Goal: Task Accomplishment & Management: Use online tool/utility

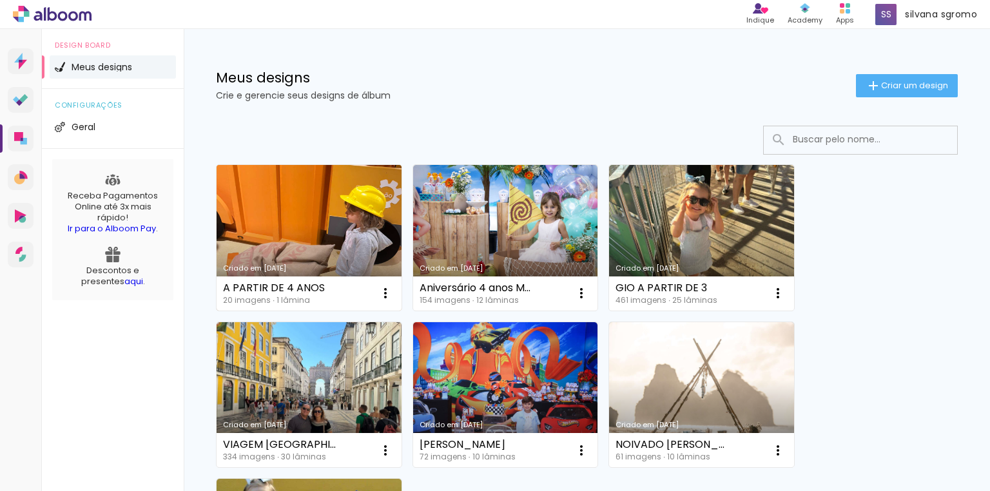
click at [291, 207] on link "Criado em [DATE]" at bounding box center [308, 238] width 185 height 146
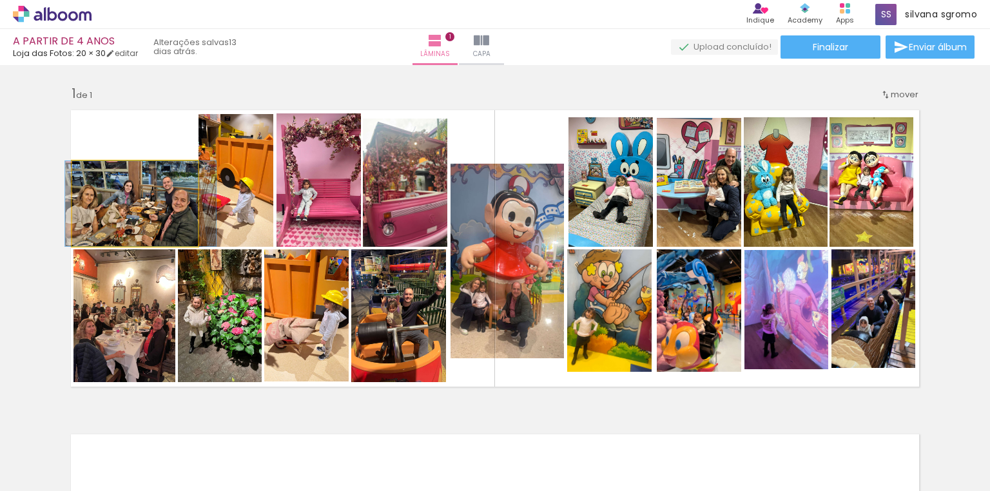
click at [105, 216] on quentale-photo at bounding box center [134, 203] width 125 height 85
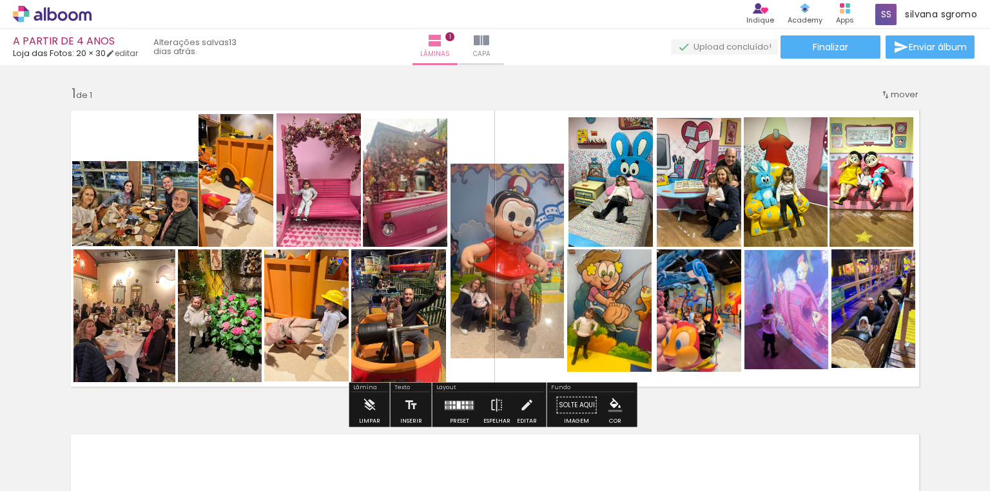
click at [247, 212] on quentale-photo at bounding box center [235, 180] width 75 height 133
click at [245, 182] on quentale-photo at bounding box center [235, 180] width 75 height 133
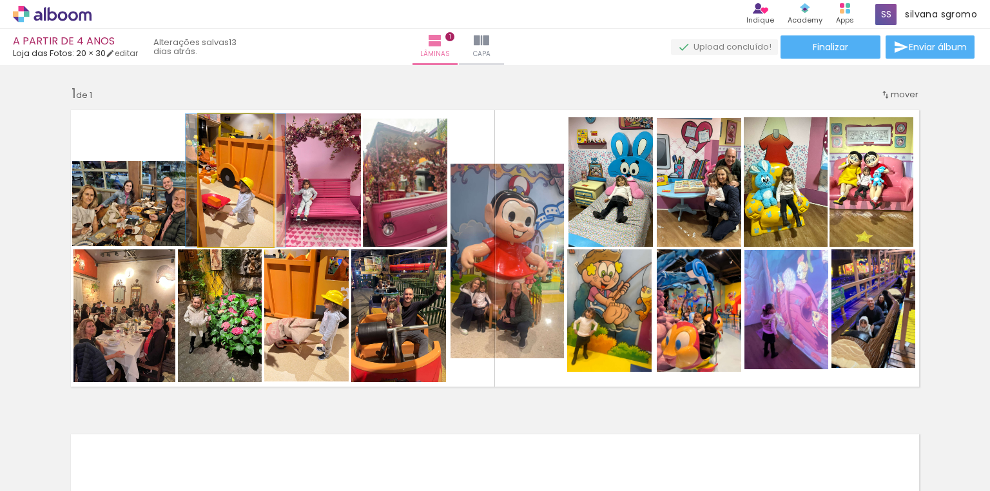
click at [245, 182] on quentale-photo at bounding box center [235, 180] width 75 height 133
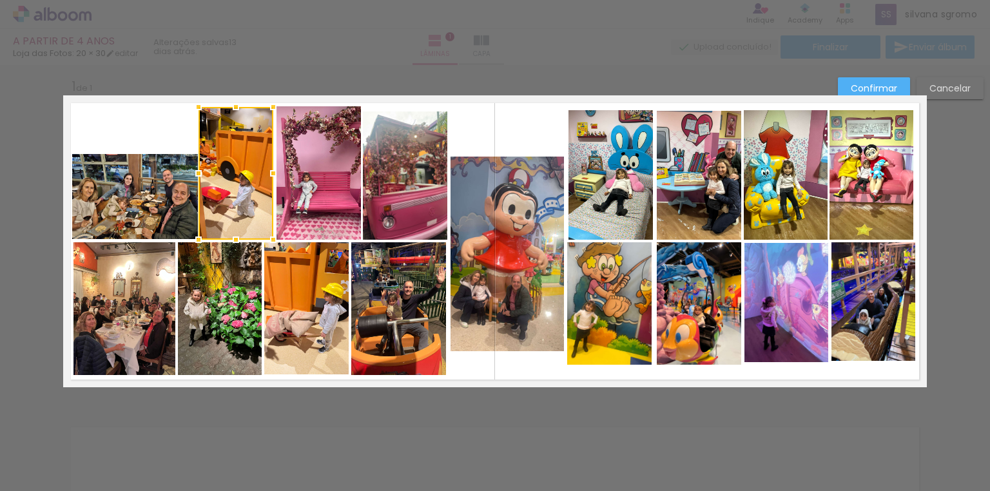
scroll to position [10, 0]
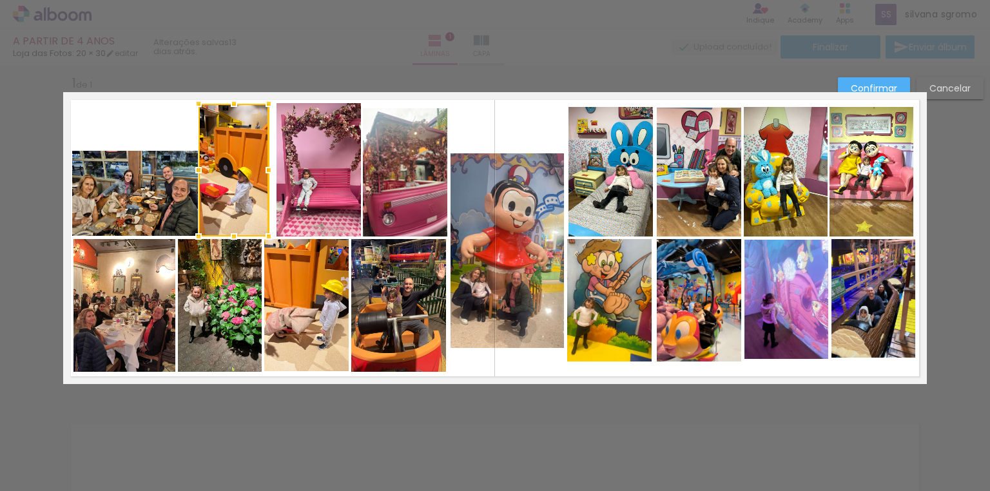
click at [265, 173] on div at bounding box center [269, 170] width 26 height 26
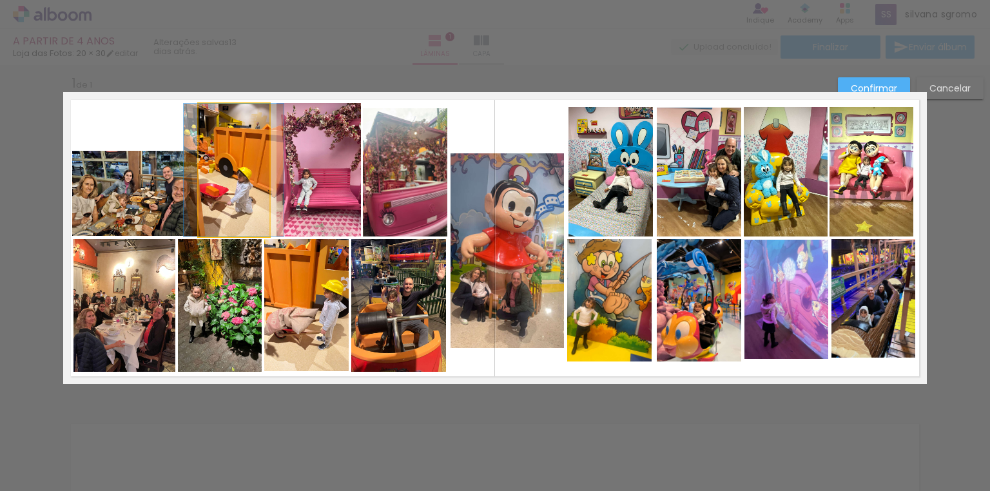
click at [245, 196] on quentale-photo at bounding box center [233, 170] width 70 height 133
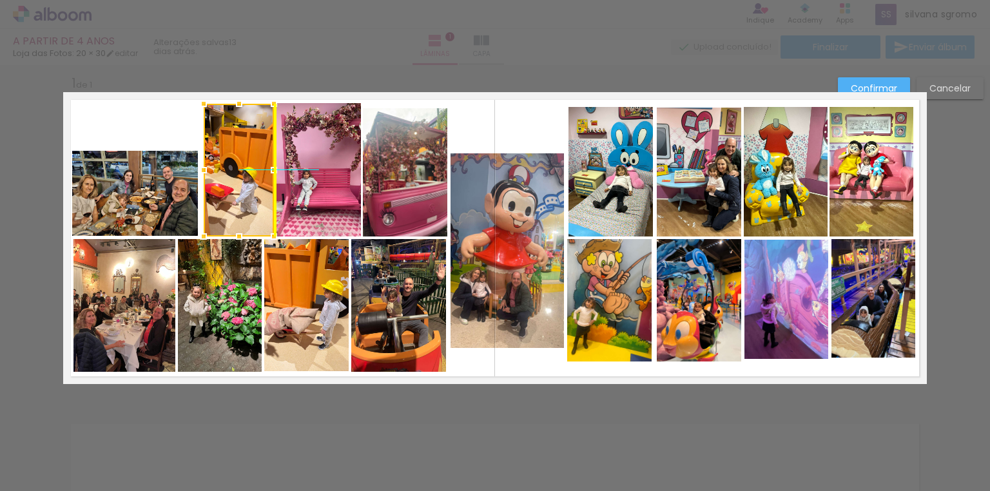
click at [248, 197] on div at bounding box center [239, 170] width 70 height 133
click at [177, 209] on quentale-photo at bounding box center [134, 193] width 125 height 85
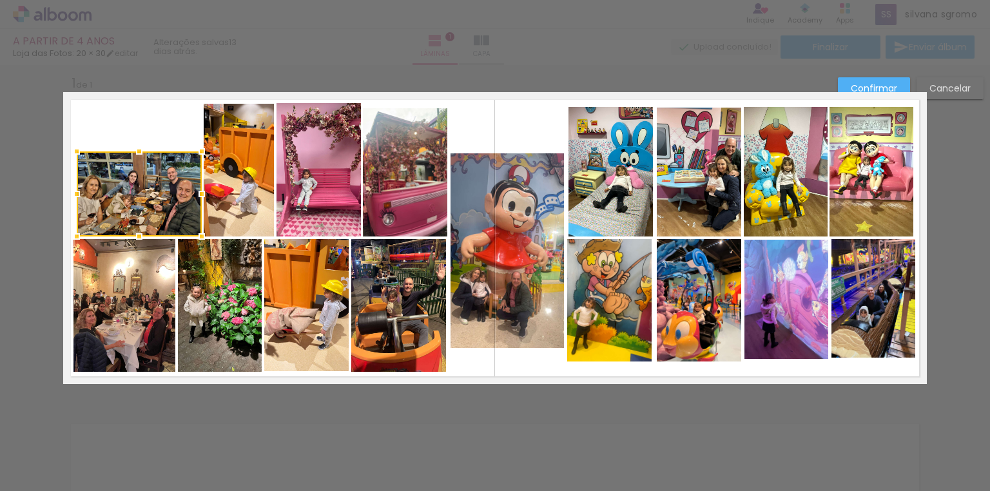
click at [177, 213] on div at bounding box center [139, 193] width 125 height 85
click at [67, 195] on div at bounding box center [72, 194] width 26 height 26
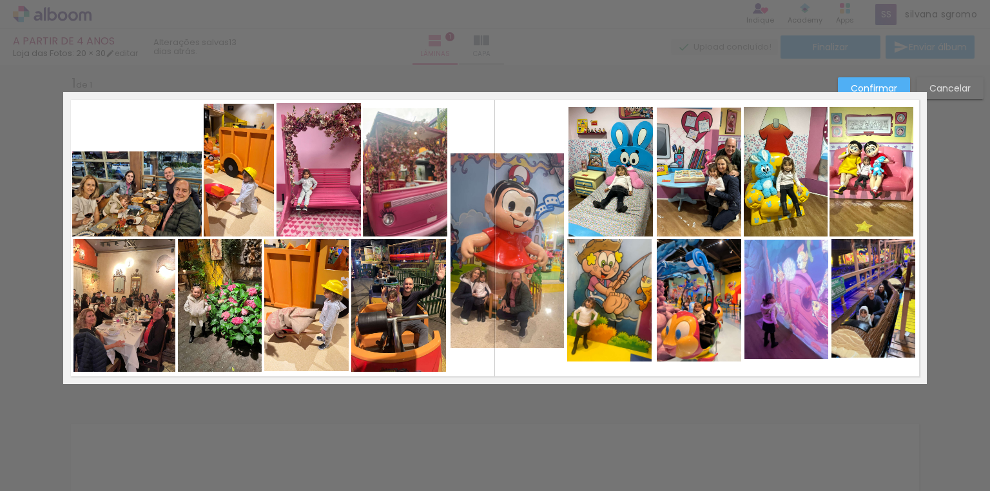
click at [790, 334] on quentale-photo at bounding box center [786, 300] width 84 height 120
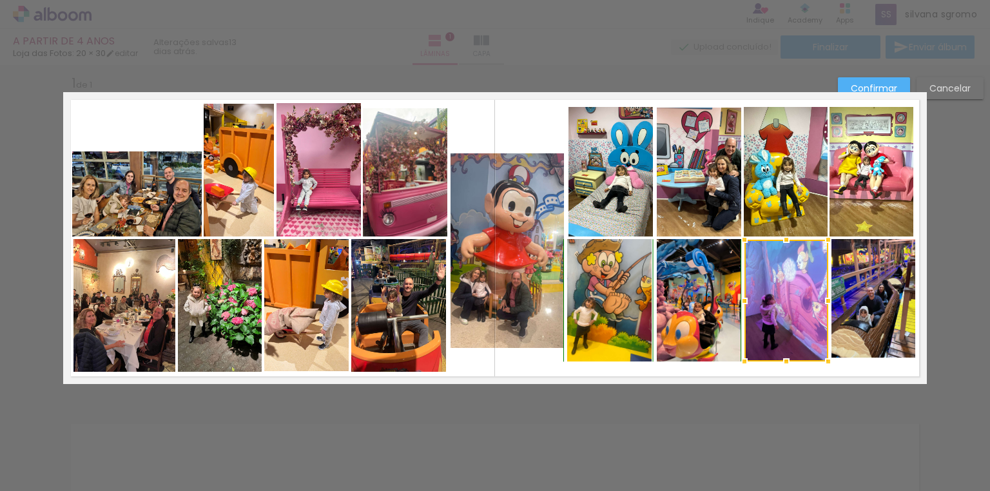
click at [781, 358] on div at bounding box center [786, 362] width 26 height 26
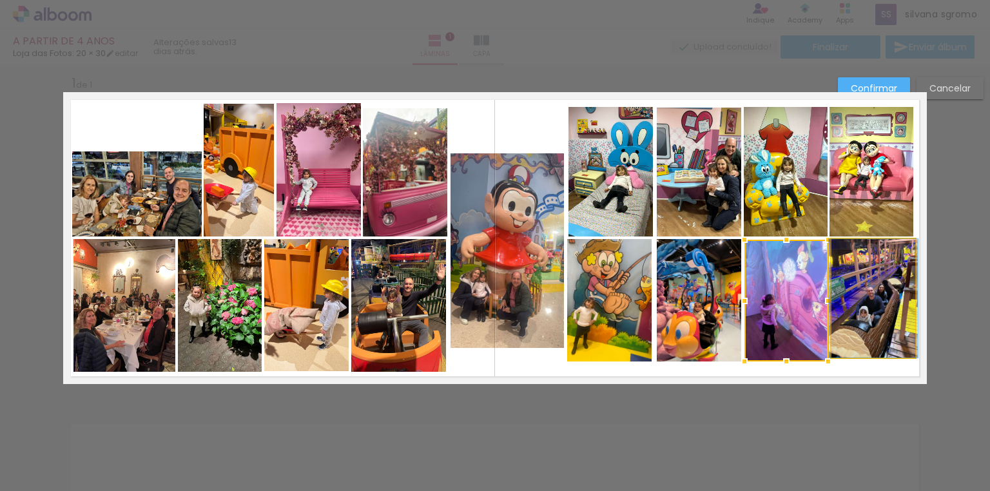
click at [875, 338] on quentale-photo at bounding box center [873, 298] width 84 height 119
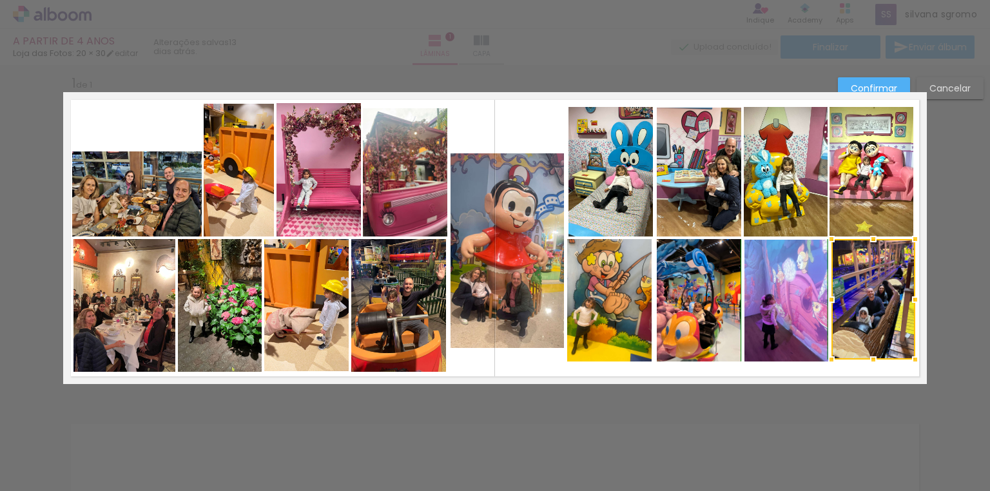
click at [870, 356] on div at bounding box center [873, 360] width 26 height 26
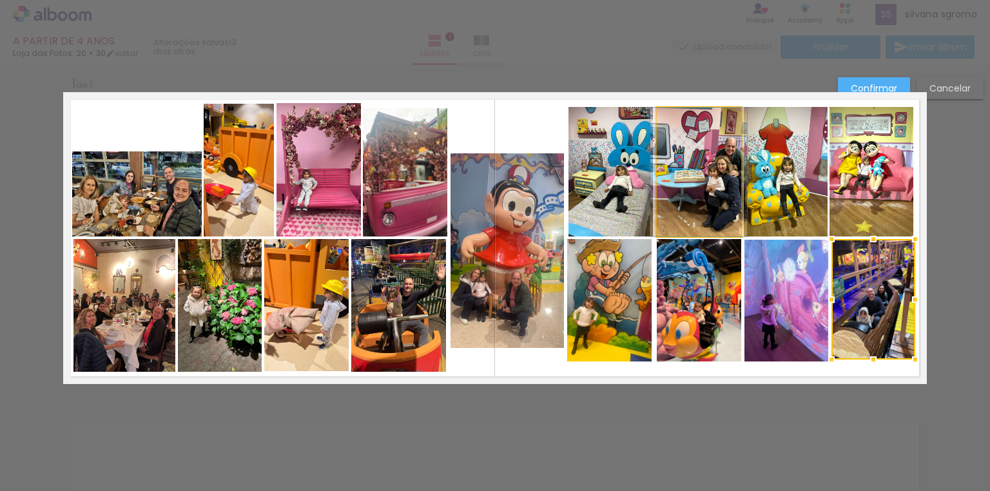
click at [695, 167] on quentale-photo at bounding box center [698, 172] width 84 height 129
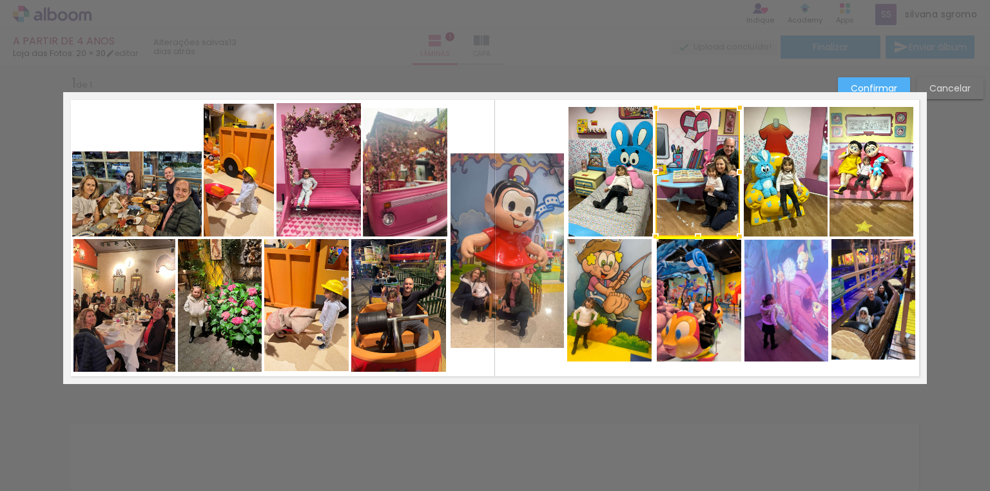
click at [704, 180] on div at bounding box center [697, 172] width 84 height 129
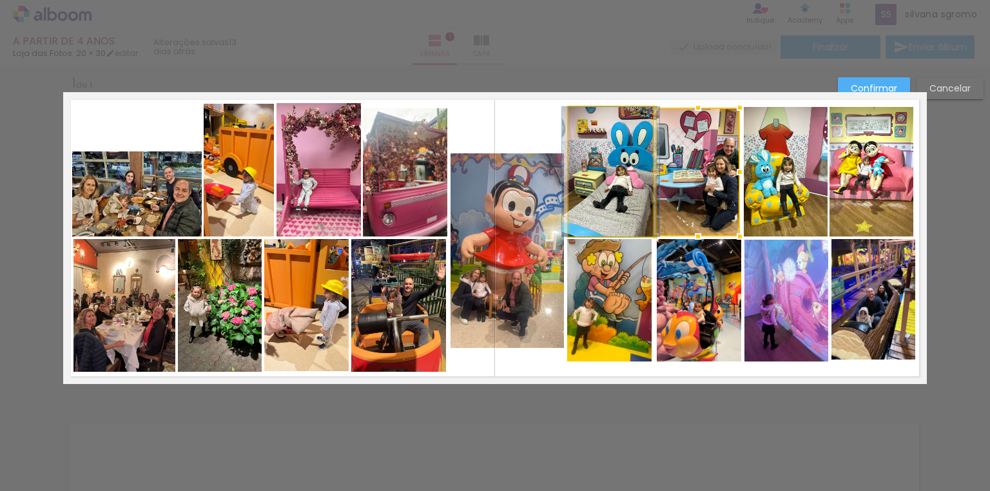
click at [593, 195] on quentale-photo at bounding box center [610, 171] width 84 height 129
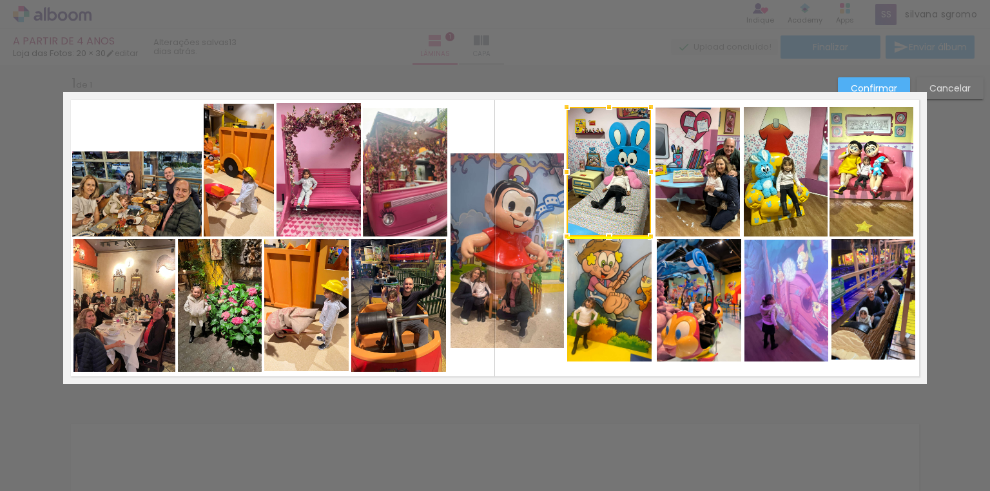
click at [600, 196] on div at bounding box center [608, 171] width 84 height 129
click at [596, 338] on quentale-photo at bounding box center [609, 300] width 84 height 122
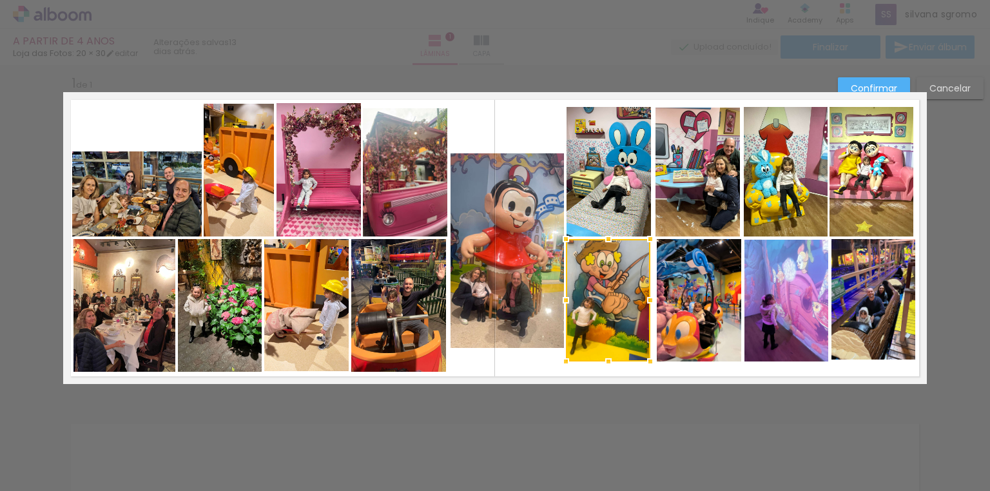
click at [606, 333] on div at bounding box center [608, 300] width 84 height 122
click at [433, 316] on quentale-photo at bounding box center [398, 305] width 95 height 133
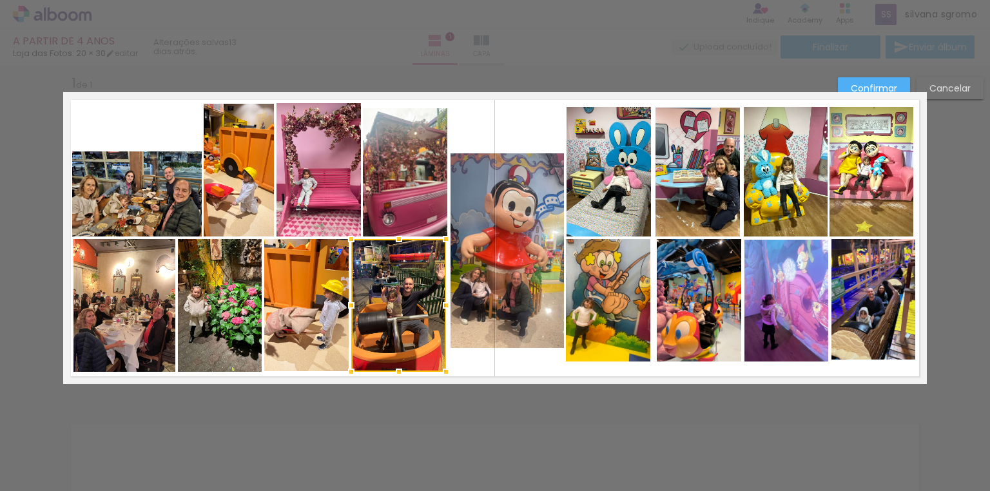
click at [442, 306] on div at bounding box center [446, 305] width 26 height 26
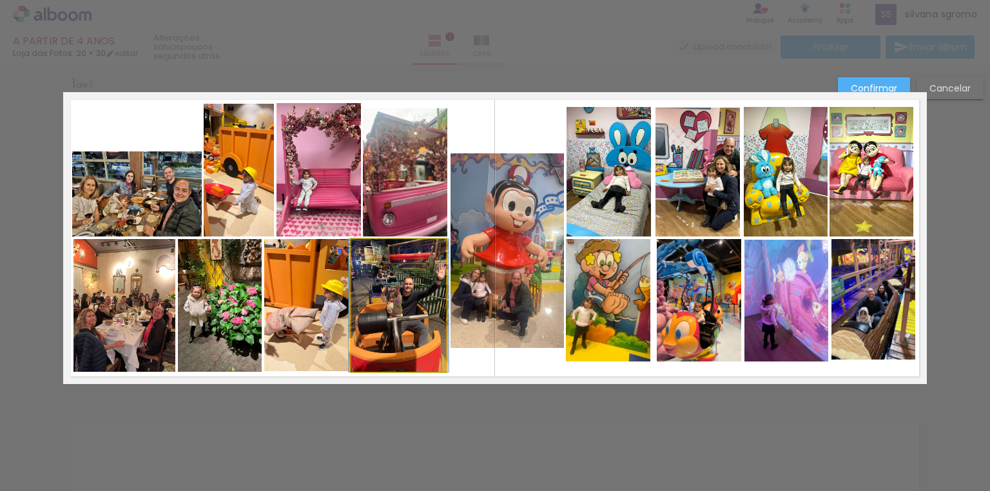
click at [436, 256] on quentale-photo at bounding box center [398, 305] width 95 height 133
click at [445, 242] on div at bounding box center [448, 239] width 26 height 26
click at [626, 318] on quentale-photo at bounding box center [608, 300] width 84 height 122
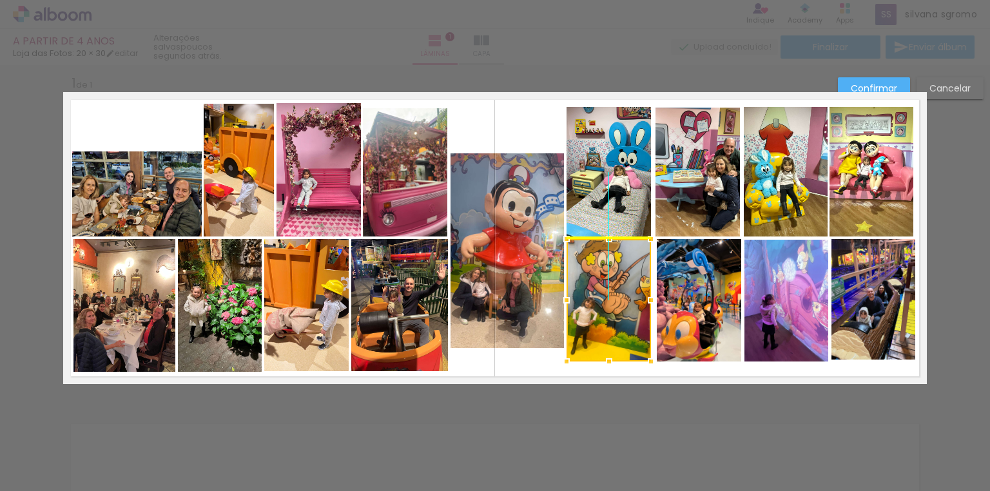
click at [622, 323] on div at bounding box center [608, 300] width 84 height 122
click at [653, 305] on div at bounding box center [650, 300] width 26 height 26
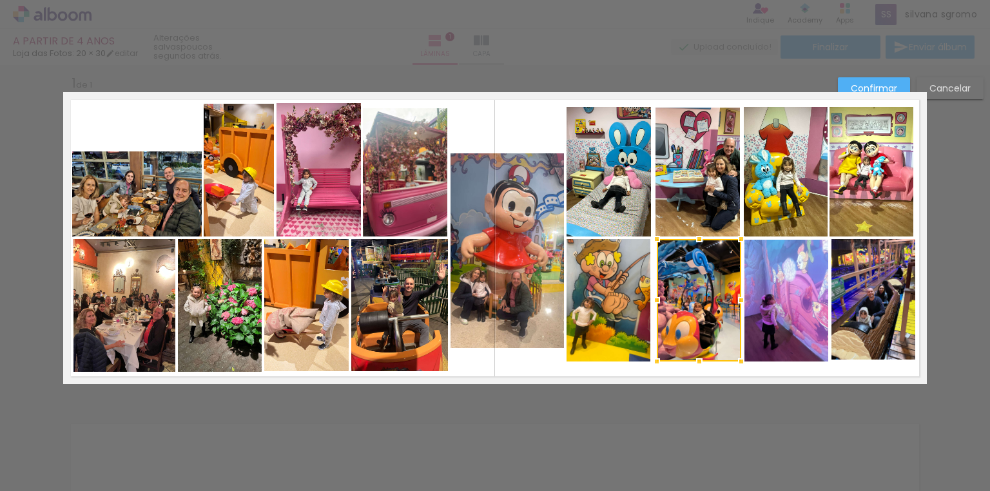
click at [630, 313] on quentale-photo at bounding box center [608, 300] width 84 height 122
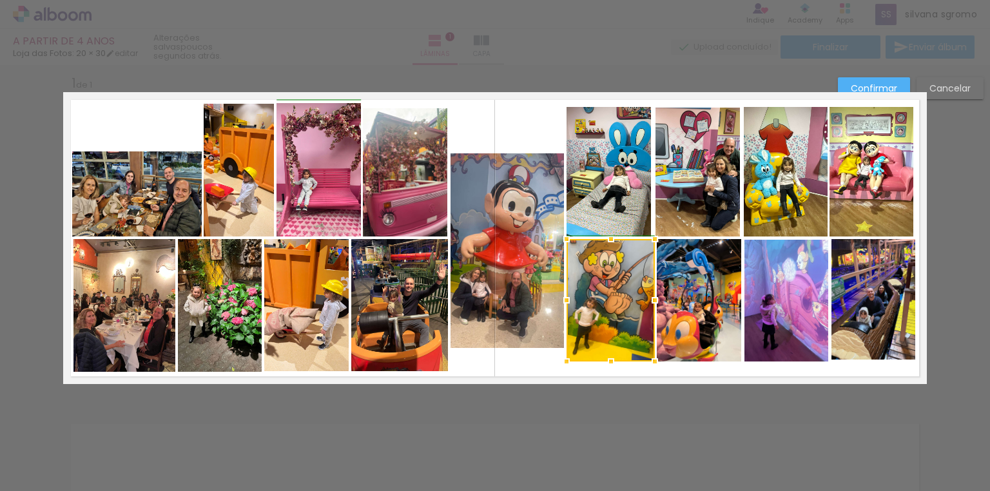
click at [647, 299] on div at bounding box center [655, 300] width 26 height 26
click at [676, 310] on quentale-photo at bounding box center [698, 300] width 84 height 122
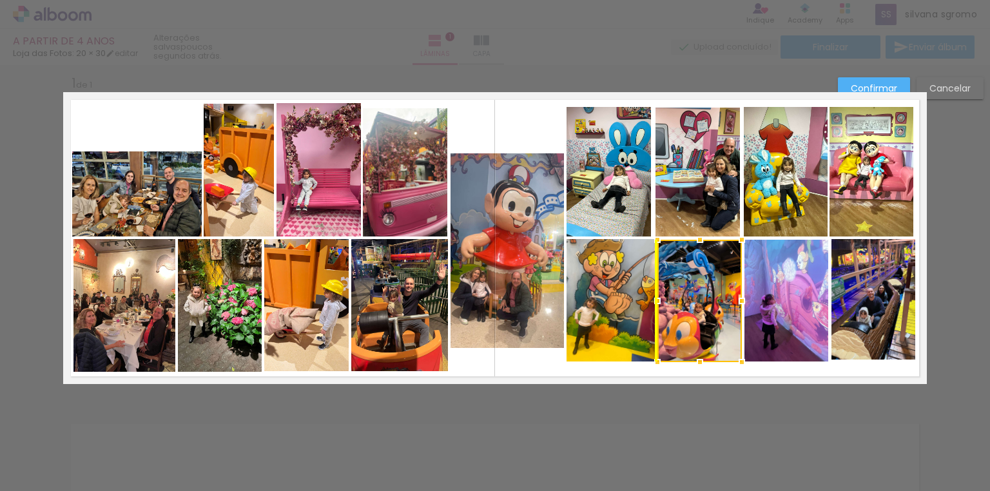
click at [691, 314] on div at bounding box center [699, 301] width 84 height 122
click at [619, 219] on quentale-photo at bounding box center [608, 171] width 84 height 129
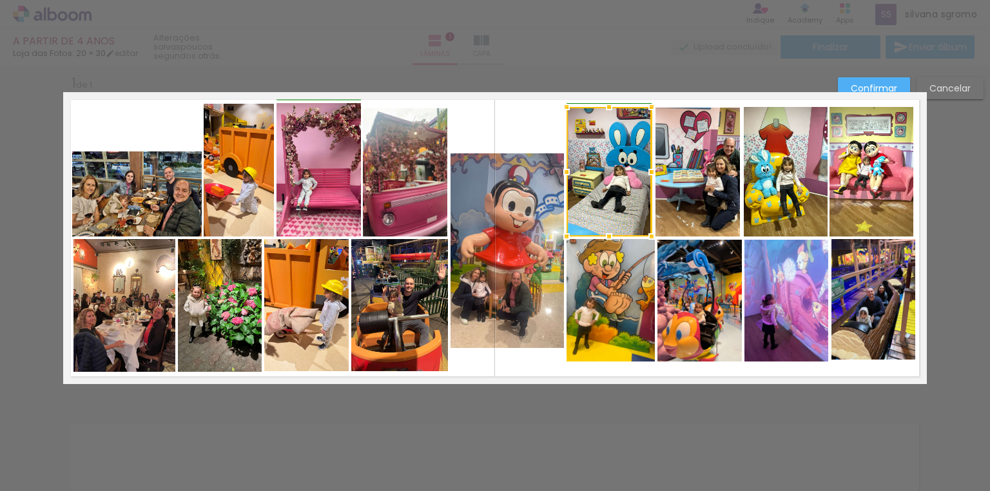
click at [649, 169] on div at bounding box center [651, 172] width 26 height 26
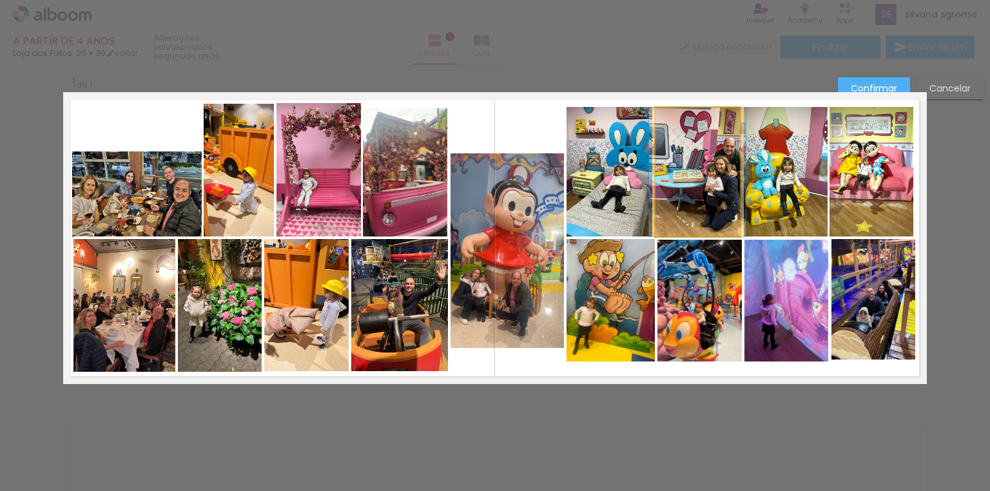
click at [673, 174] on quentale-photo at bounding box center [697, 172] width 84 height 129
click at [739, 171] on div at bounding box center [742, 172] width 26 height 26
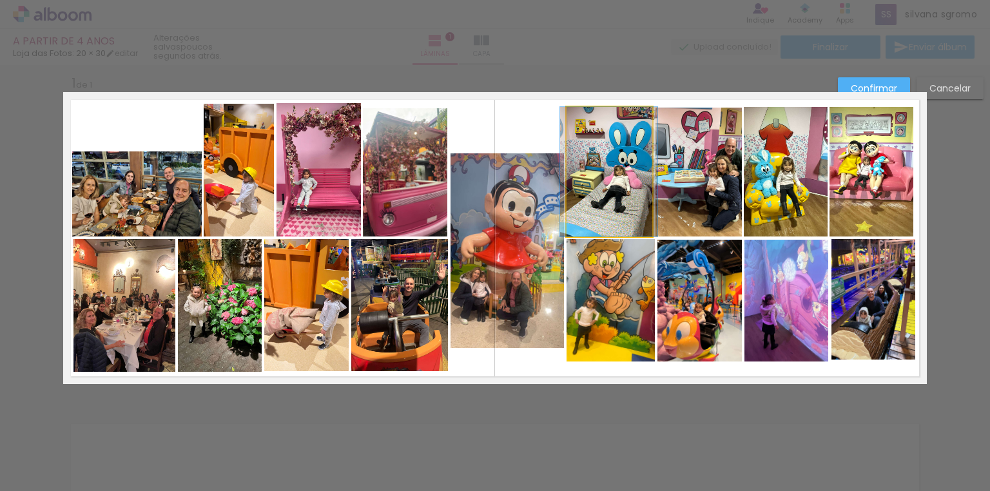
click at [642, 202] on quentale-photo at bounding box center [608, 171] width 85 height 129
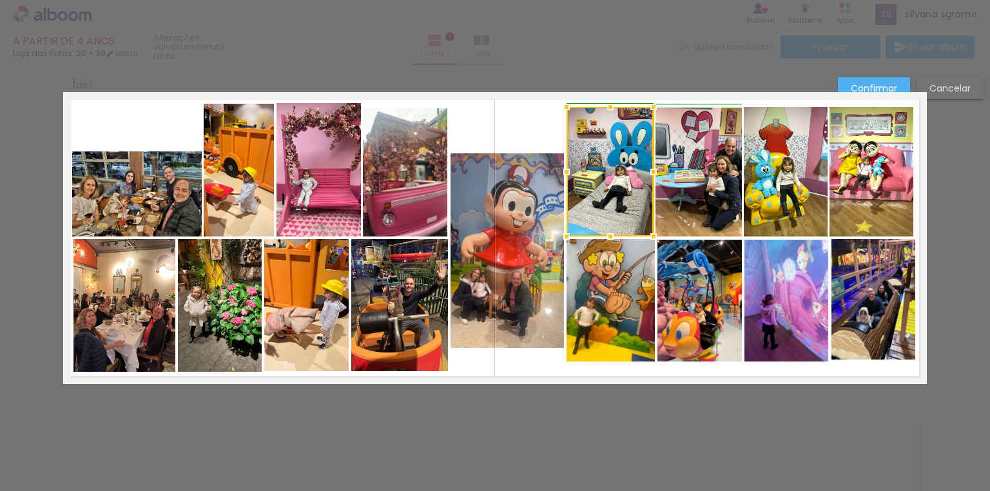
click at [649, 173] on div at bounding box center [653, 172] width 26 height 26
click at [634, 202] on div at bounding box center [609, 171] width 87 height 129
click at [634, 203] on div at bounding box center [609, 171] width 87 height 129
click at [633, 179] on div at bounding box center [609, 171] width 87 height 129
click at [879, 208] on quentale-photo at bounding box center [871, 171] width 84 height 129
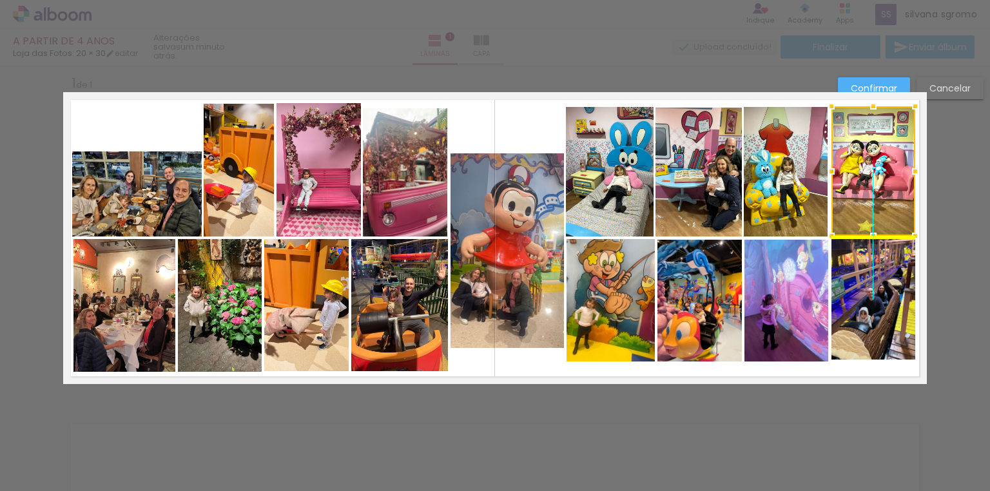
click at [880, 200] on div at bounding box center [873, 170] width 84 height 129
click at [819, 200] on quentale-photo at bounding box center [785, 171] width 84 height 129
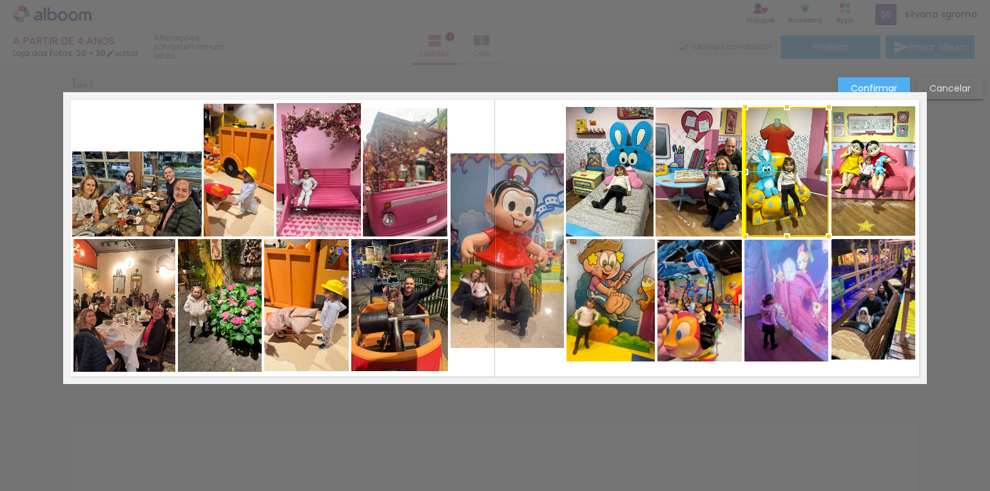
click at [801, 206] on div at bounding box center [787, 171] width 84 height 129
click at [604, 348] on quentale-photo at bounding box center [610, 300] width 88 height 122
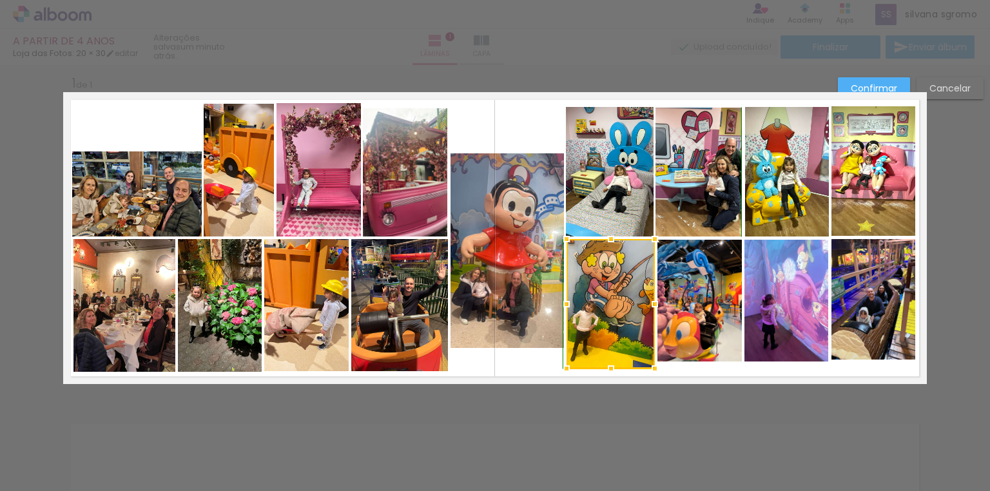
drag, startPoint x: 606, startPoint y: 363, endPoint x: 606, endPoint y: 370, distance: 7.7
click at [606, 370] on div at bounding box center [611, 369] width 26 height 26
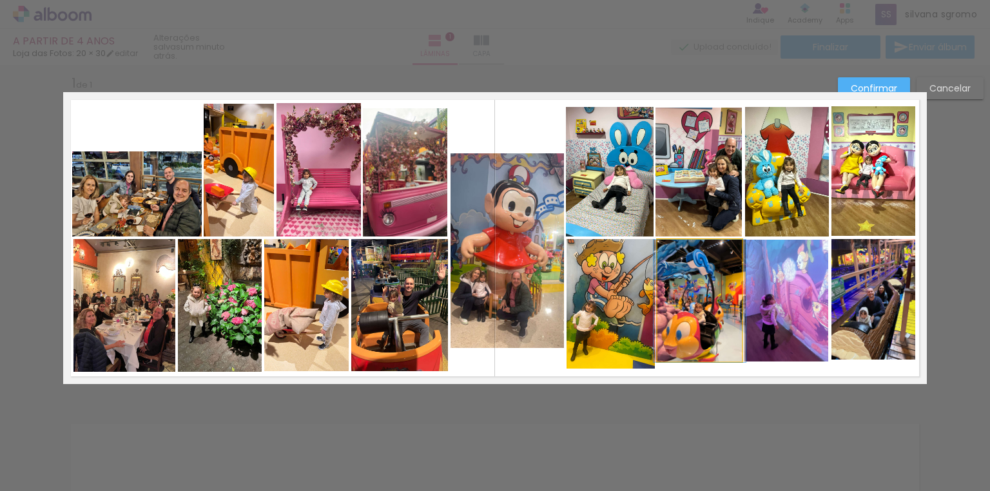
click at [703, 348] on quentale-photo at bounding box center [699, 301] width 84 height 122
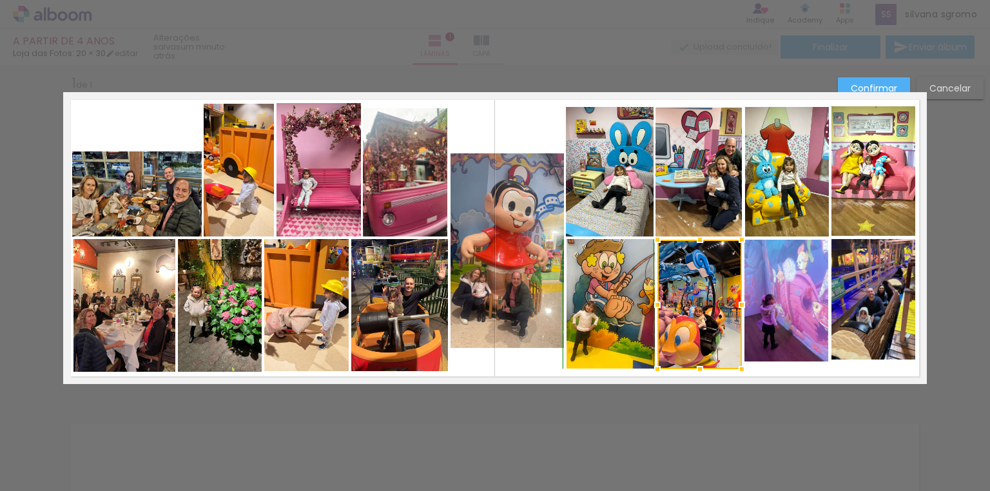
drag, startPoint x: 695, startPoint y: 362, endPoint x: 695, endPoint y: 370, distance: 7.7
click at [695, 370] on div at bounding box center [700, 369] width 26 height 26
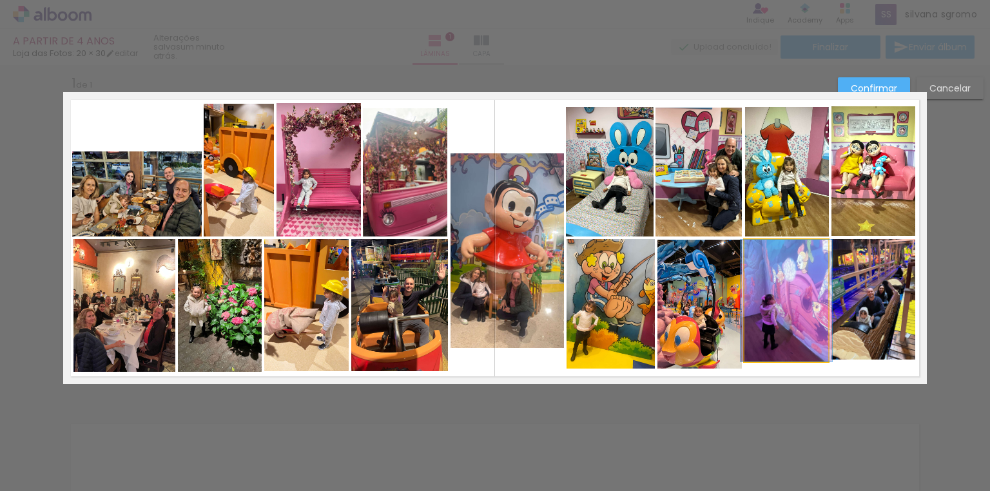
click at [781, 347] on quentale-photo at bounding box center [786, 301] width 84 height 122
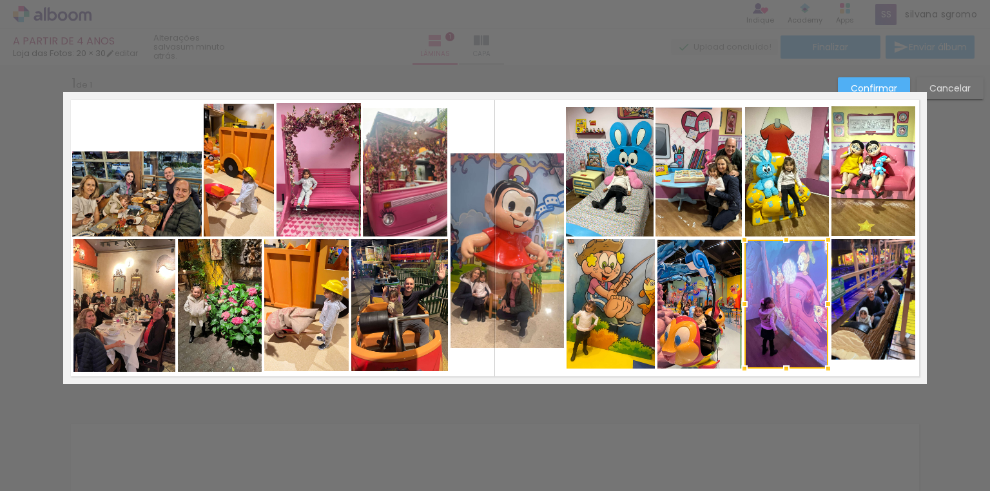
click at [783, 363] on div at bounding box center [786, 369] width 26 height 26
click at [856, 353] on quentale-photo at bounding box center [873, 299] width 84 height 120
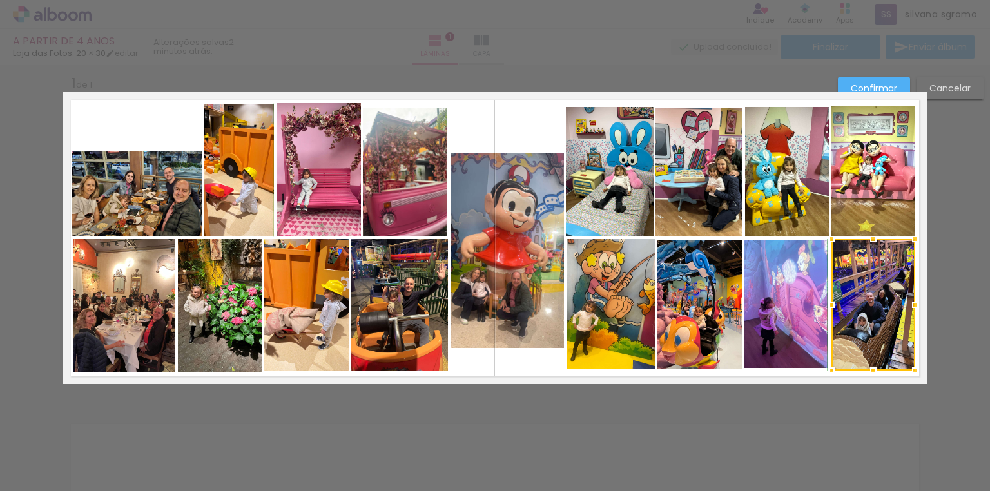
drag, startPoint x: 871, startPoint y: 360, endPoint x: 871, endPoint y: 373, distance: 12.9
click at [871, 373] on div at bounding box center [873, 371] width 26 height 26
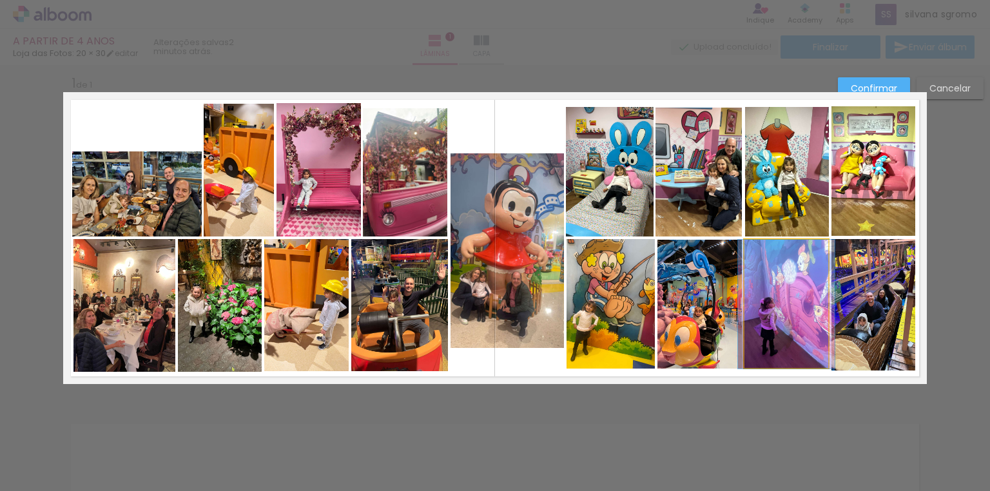
click at [790, 359] on quentale-photo at bounding box center [786, 304] width 84 height 129
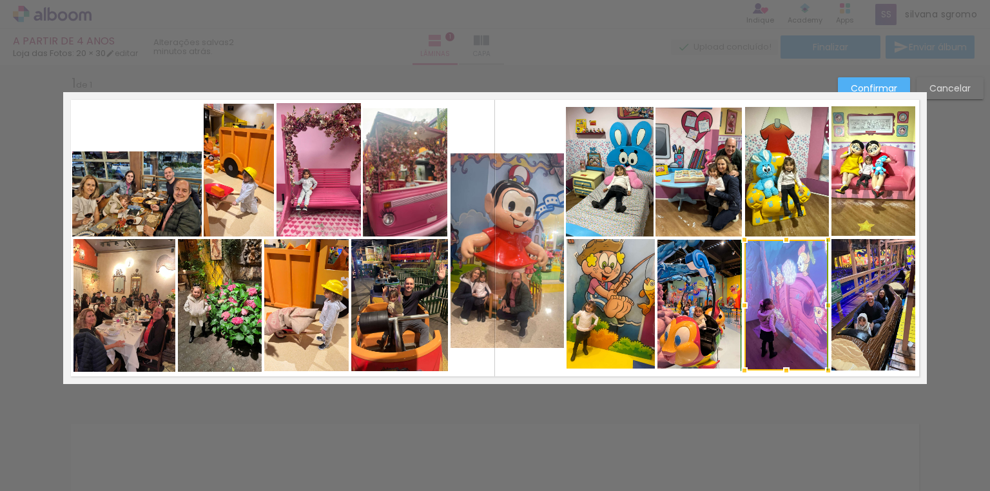
click at [782, 371] on div at bounding box center [786, 371] width 26 height 26
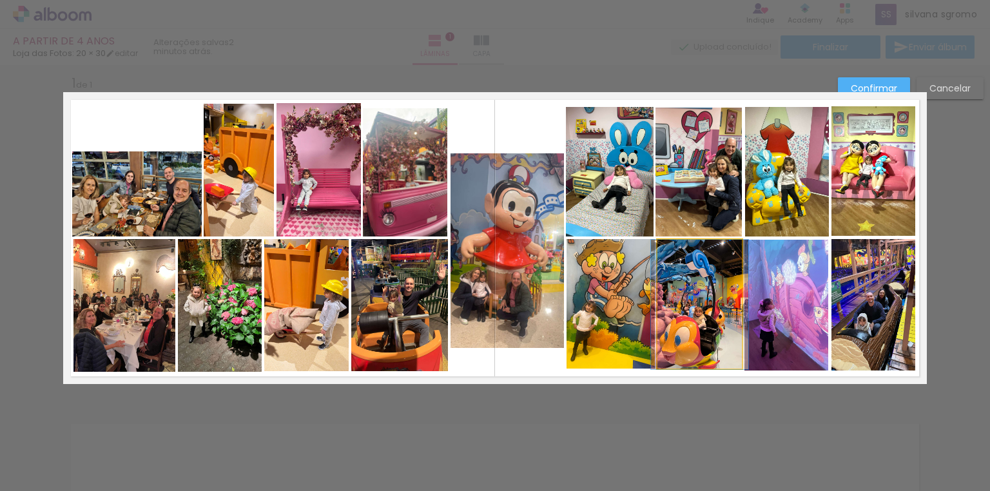
click at [709, 359] on quentale-photo at bounding box center [699, 304] width 84 height 129
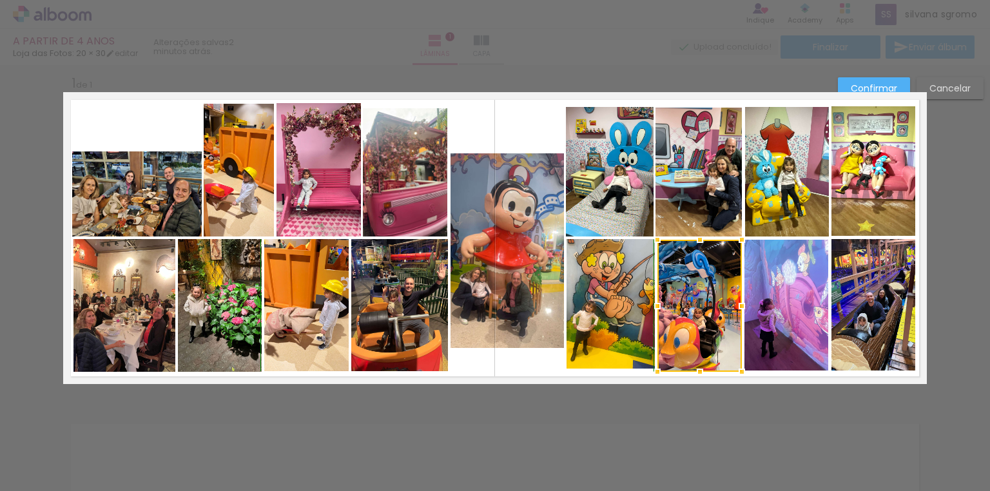
click at [693, 371] on div at bounding box center [700, 372] width 26 height 26
click at [613, 359] on quentale-photo at bounding box center [610, 303] width 88 height 129
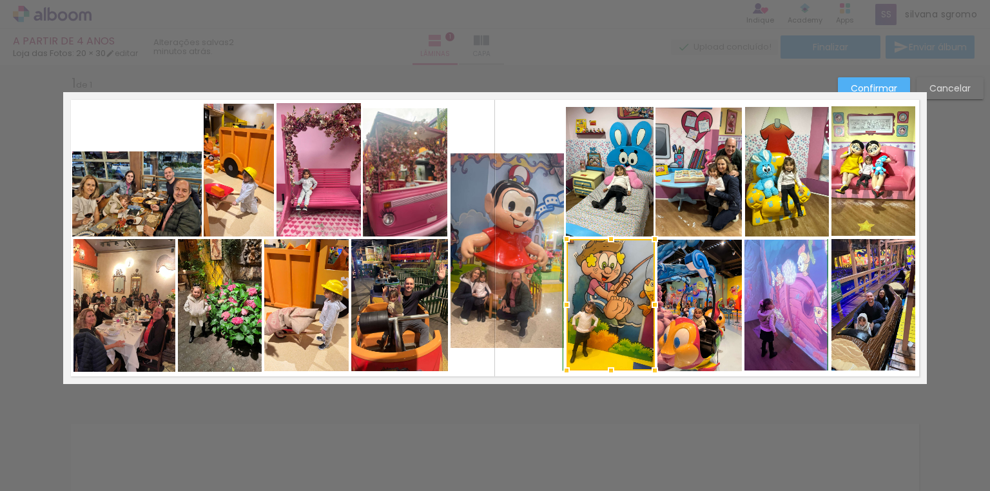
click at [604, 370] on div at bounding box center [611, 371] width 26 height 26
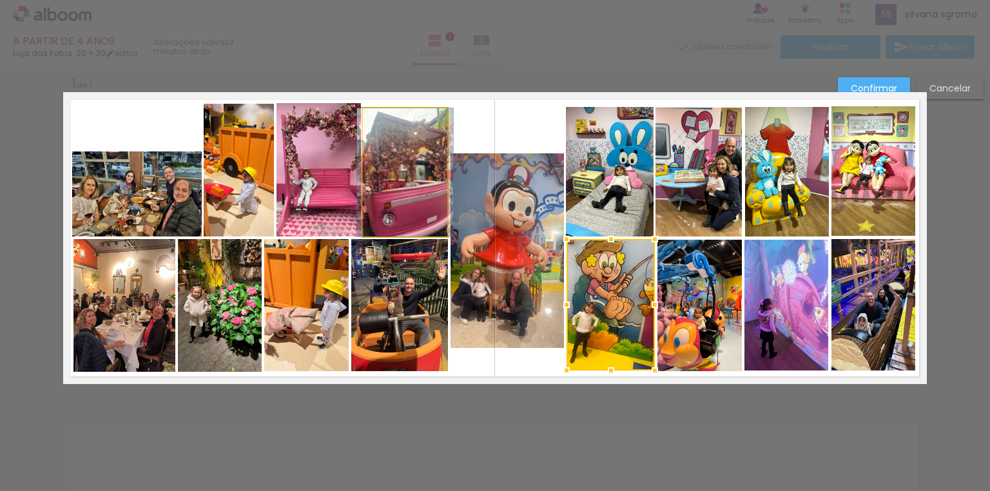
click at [408, 154] on quentale-photo at bounding box center [405, 172] width 84 height 128
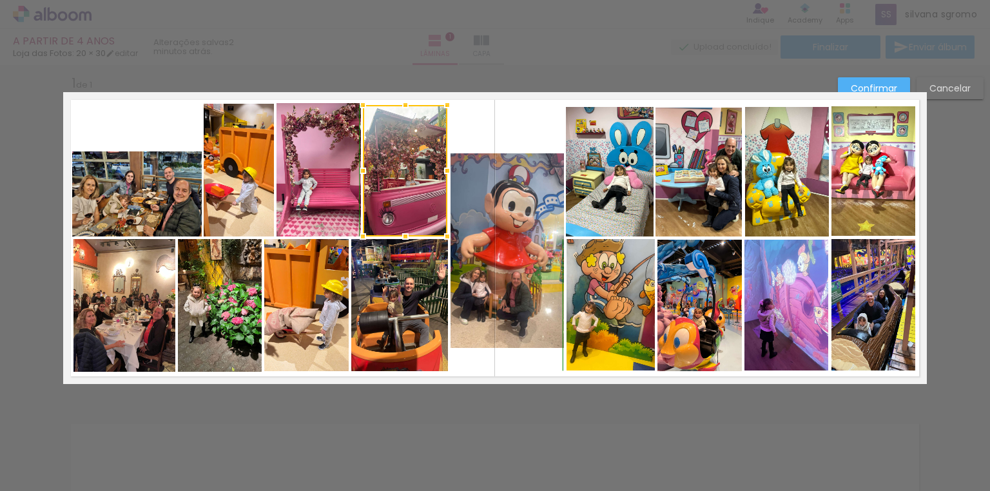
click at [401, 102] on div at bounding box center [405, 105] width 26 height 26
click at [609, 134] on quentale-photo at bounding box center [609, 171] width 87 height 129
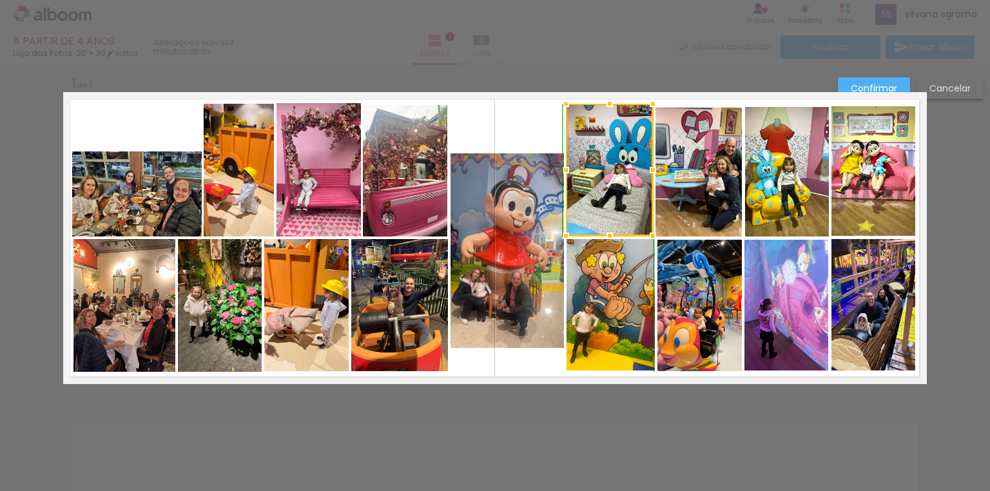
click at [606, 102] on div at bounding box center [610, 104] width 26 height 26
click at [700, 144] on quentale-photo at bounding box center [698, 172] width 86 height 129
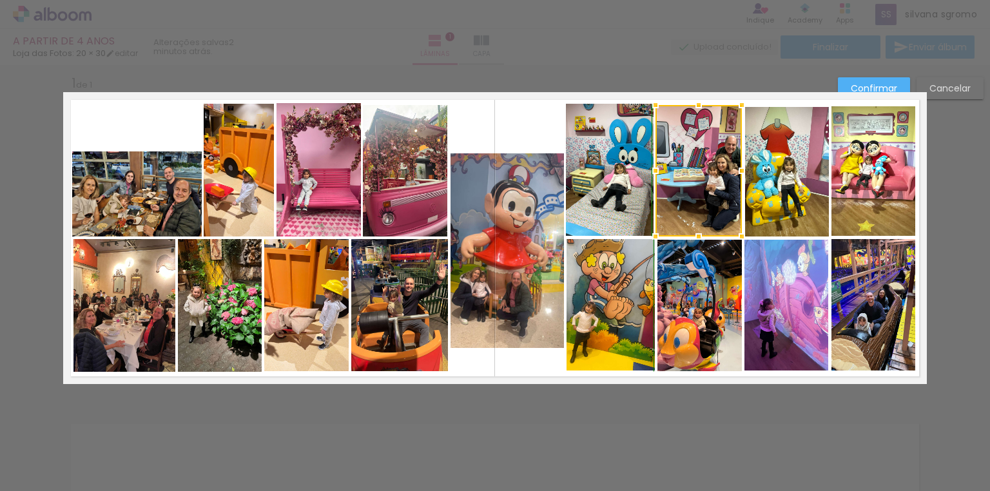
click at [693, 104] on div at bounding box center [698, 105] width 26 height 26
click at [781, 132] on quentale-photo at bounding box center [787, 171] width 84 height 129
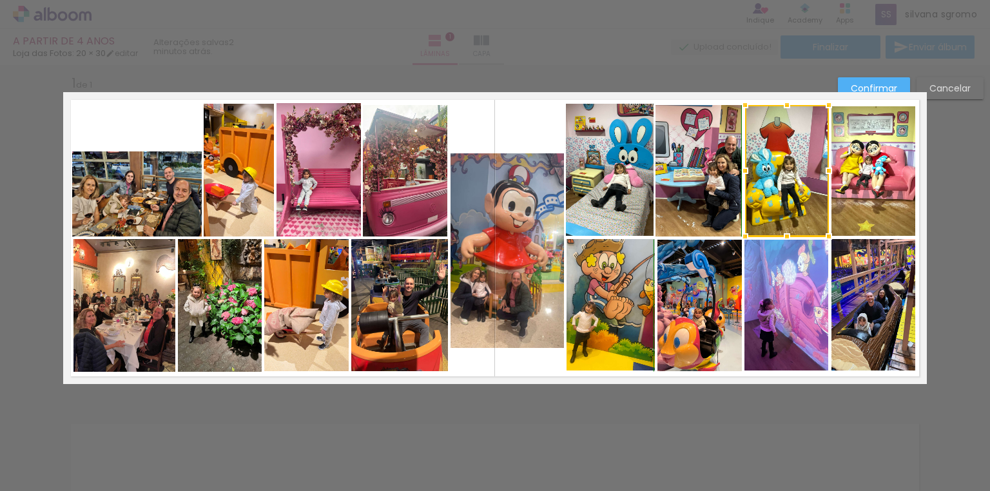
click at [785, 103] on div at bounding box center [787, 105] width 26 height 26
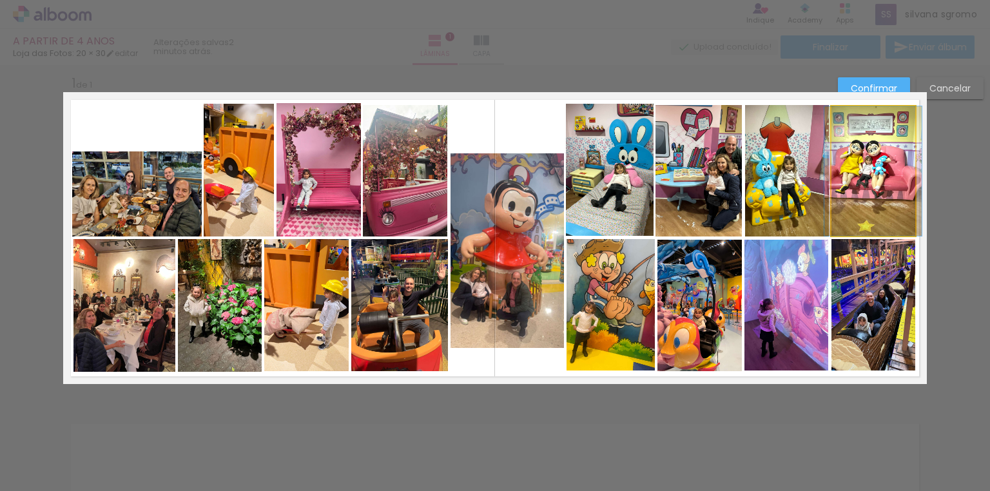
click at [867, 136] on quentale-photo at bounding box center [873, 170] width 84 height 129
click at [867, 103] on div at bounding box center [873, 105] width 26 height 26
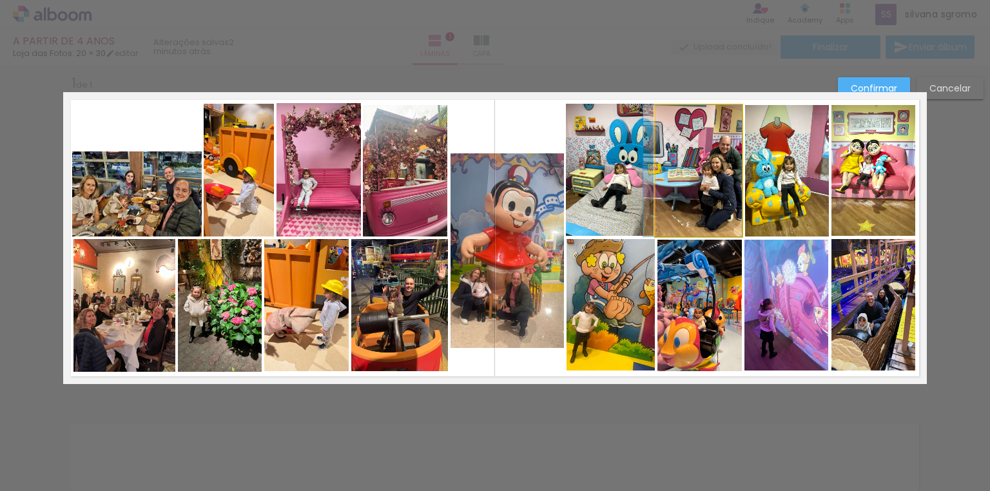
drag, startPoint x: 701, startPoint y: 187, endPoint x: 694, endPoint y: 187, distance: 7.1
click at [912, 374] on quentale-layouter at bounding box center [494, 238] width 863 height 292
drag, startPoint x: 726, startPoint y: 201, endPoint x: 716, endPoint y: 201, distance: 9.7
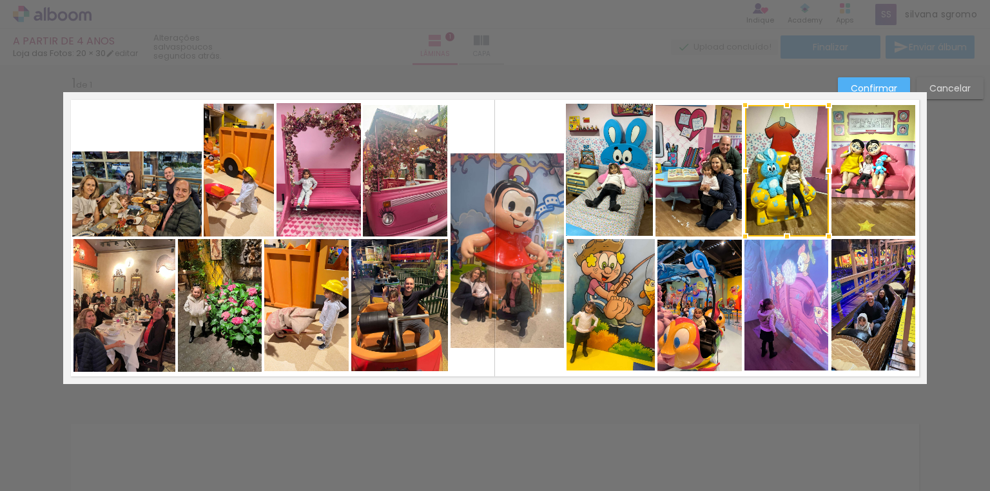
click at [0, 0] on slot "Confirmar" at bounding box center [0, 0] width 0 height 0
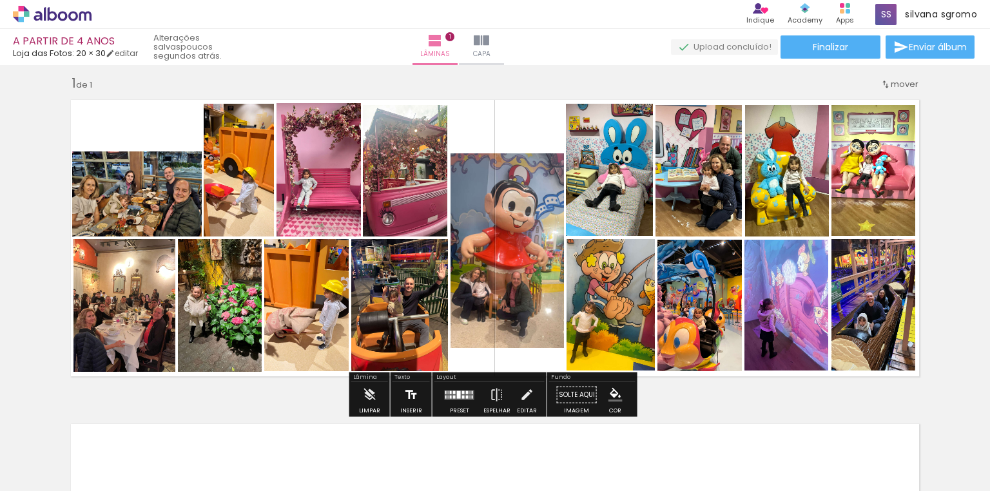
click at [404, 390] on iron-icon at bounding box center [411, 395] width 14 height 26
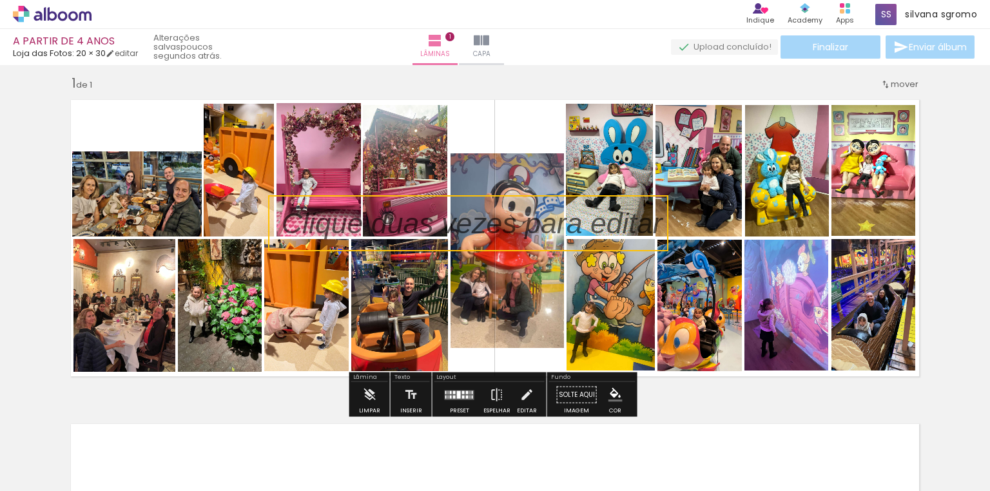
click at [282, 227] on quentale-selection at bounding box center [468, 223] width 400 height 56
type input "Sans Serif"
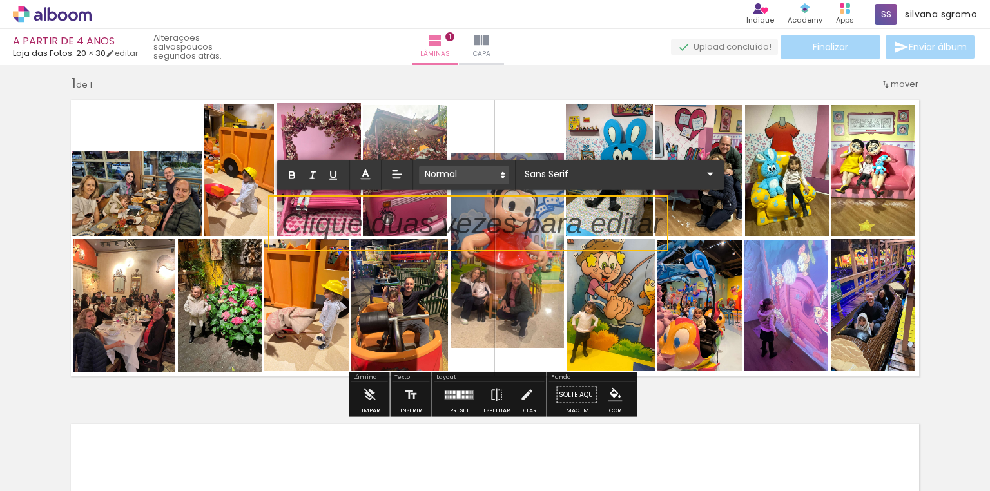
click at [501, 177] on polygon at bounding box center [502, 177] width 3 height 1
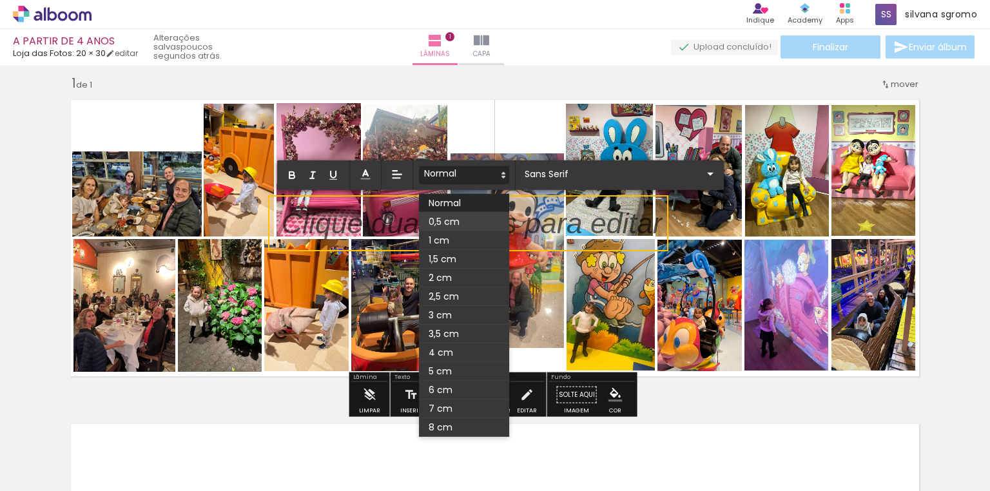
click at [459, 221] on span at bounding box center [464, 222] width 90 height 19
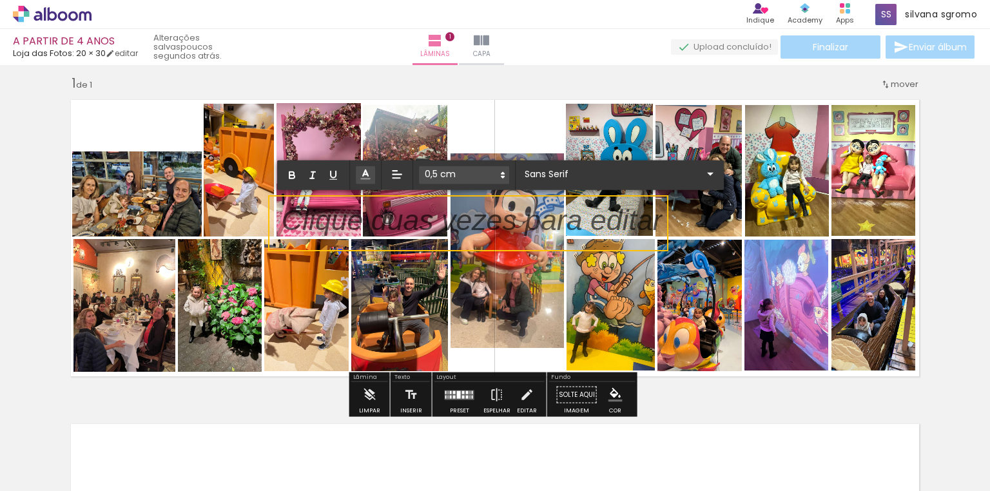
click at [366, 175] on line at bounding box center [365, 175] width 4 height 0
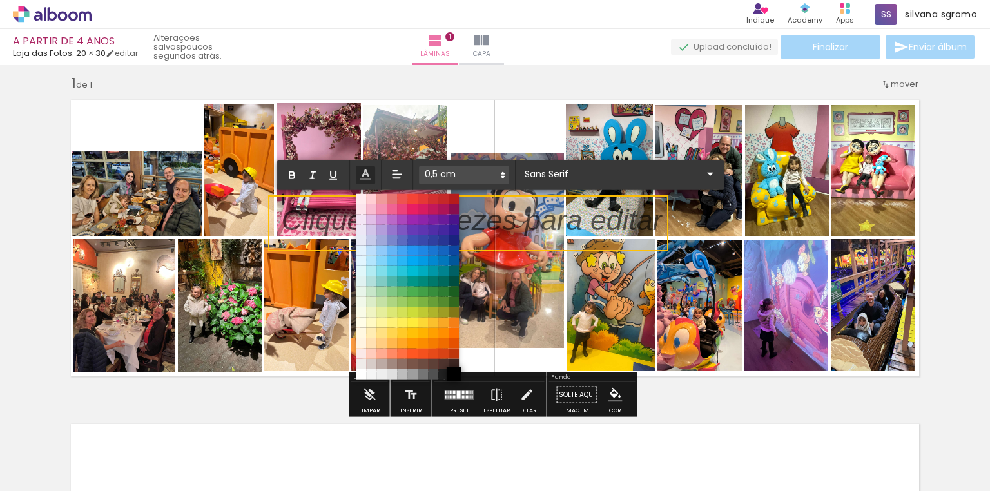
click at [451, 374] on span at bounding box center [453, 374] width 14 height 14
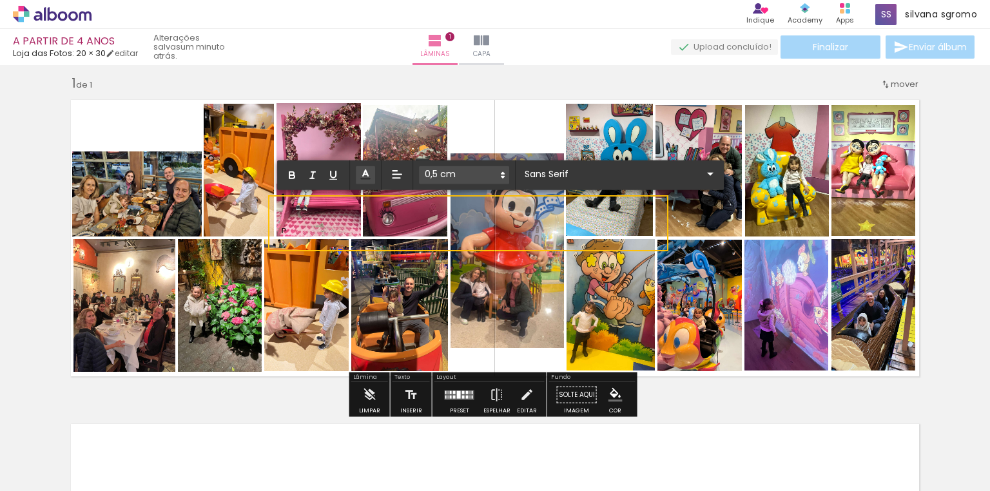
scroll to position [0, 0]
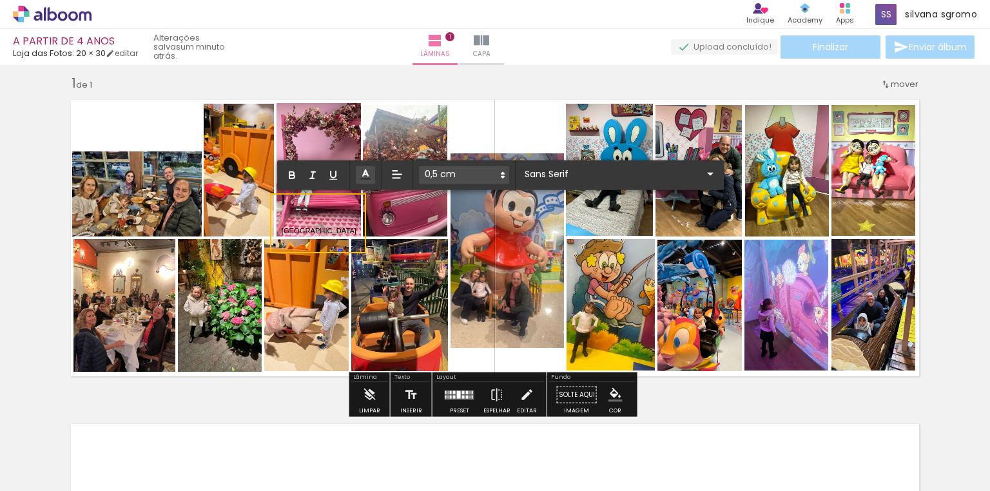
drag, startPoint x: 357, startPoint y: 232, endPoint x: 274, endPoint y: 224, distance: 83.5
click at [274, 224] on div "Inserir lâmina 1 de 1" at bounding box center [495, 383] width 990 height 649
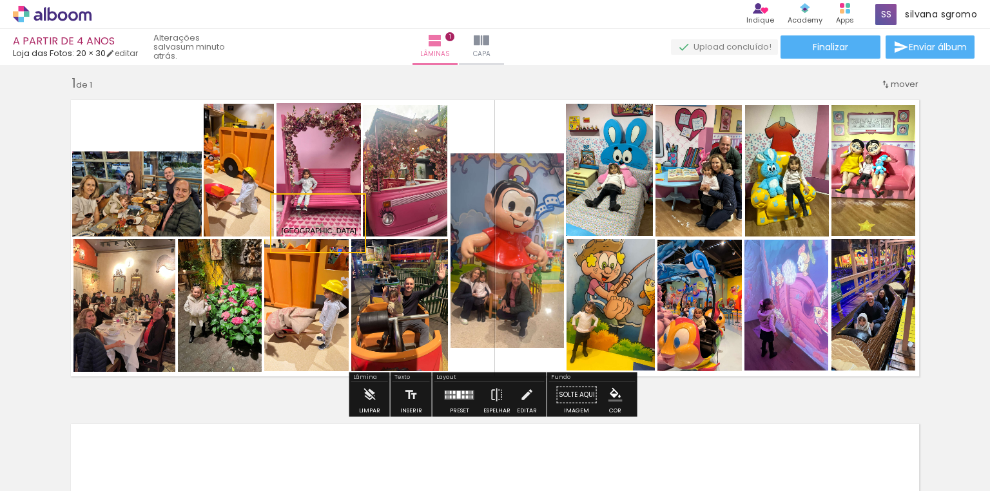
click at [339, 368] on quentale-layouter at bounding box center [494, 238] width 863 height 292
click at [356, 232] on span "[GEOGRAPHIC_DATA]" at bounding box center [319, 231] width 75 height 8
click at [358, 232] on quentale-selection at bounding box center [318, 223] width 100 height 56
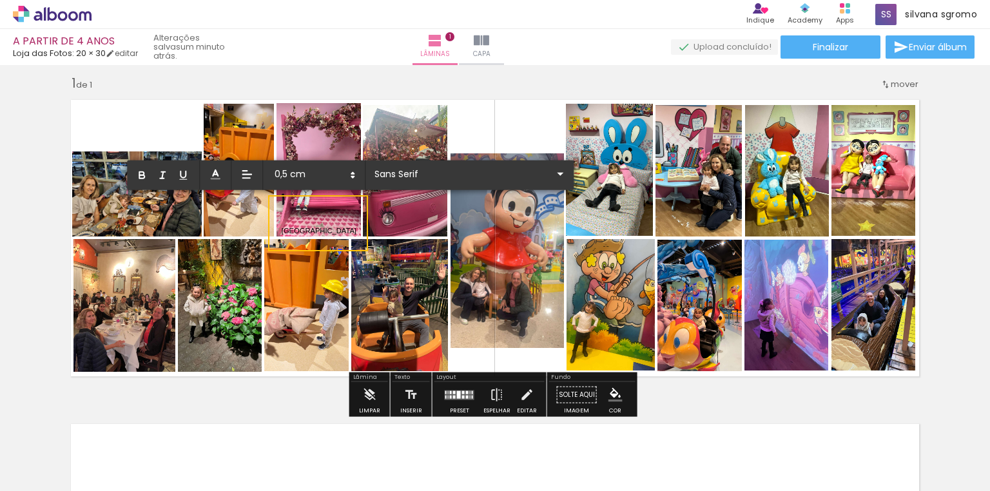
drag, startPoint x: 356, startPoint y: 232, endPoint x: 276, endPoint y: 229, distance: 79.9
click at [276, 229] on div "Inserir lâmina 1 de 1" at bounding box center [495, 383] width 990 height 649
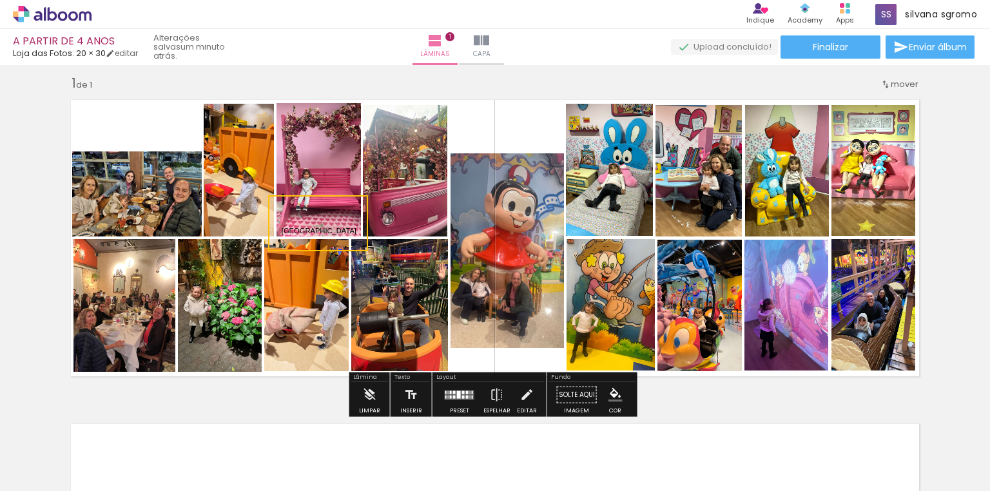
click at [295, 218] on quentale-selection at bounding box center [318, 223] width 100 height 56
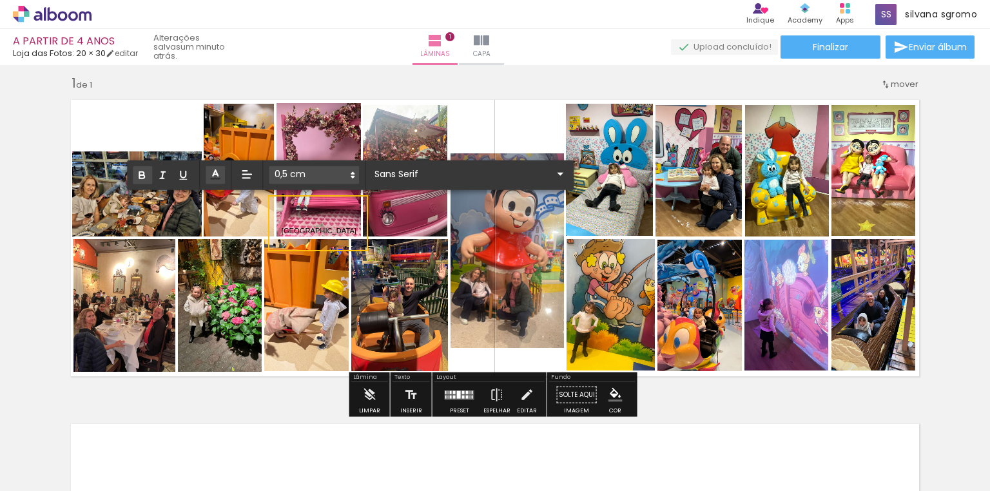
click at [139, 175] on icon "button" at bounding box center [142, 175] width 12 height 12
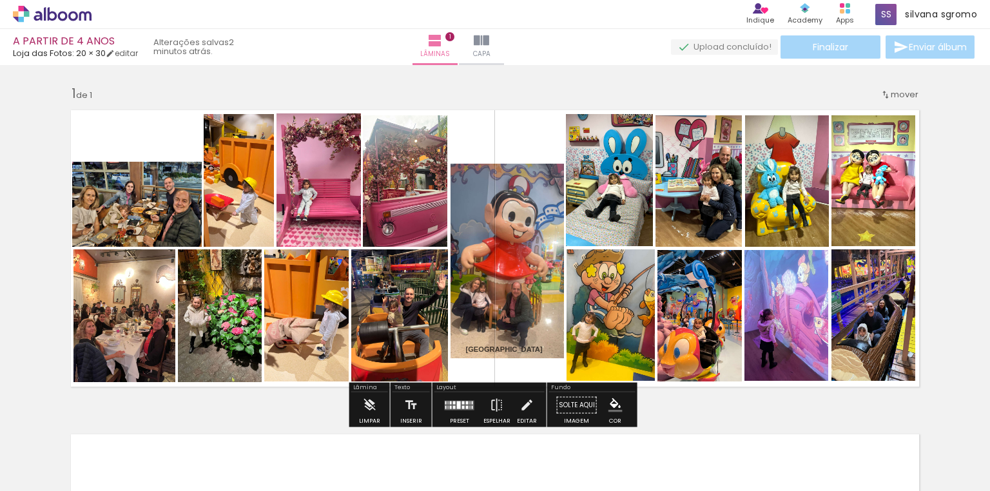
scroll to position [10, 0]
